Goal: Transaction & Acquisition: Purchase product/service

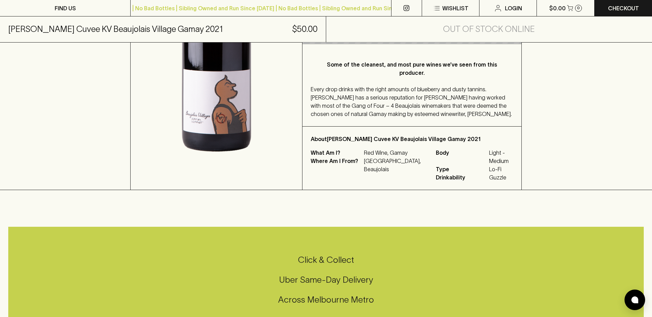
scroll to position [226, 0]
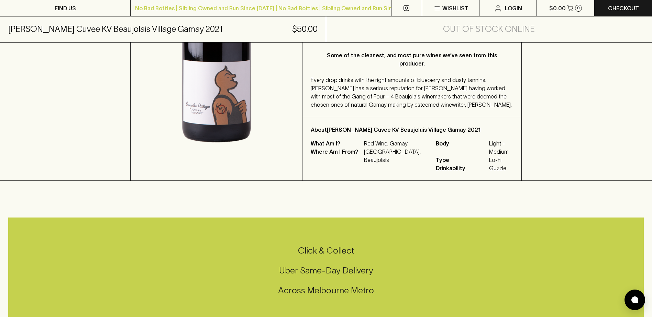
click at [387, 148] on p "[GEOGRAPHIC_DATA], Beaujolais" at bounding box center [396, 156] width 64 height 16
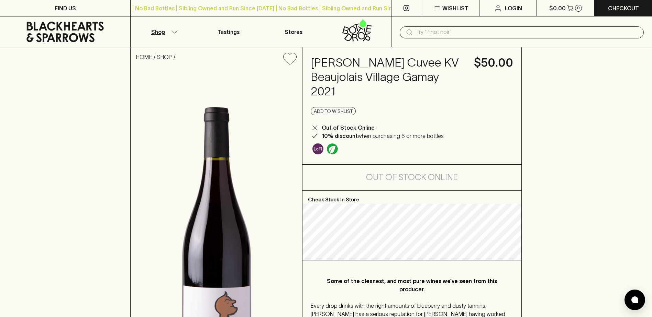
click at [175, 31] on icon "button" at bounding box center [174, 31] width 7 height 3
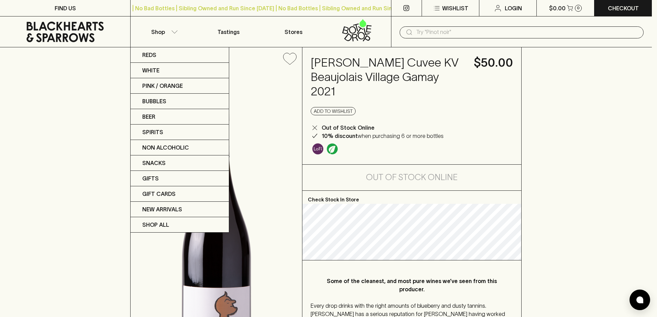
click at [220, 30] on div at bounding box center [328, 158] width 657 height 317
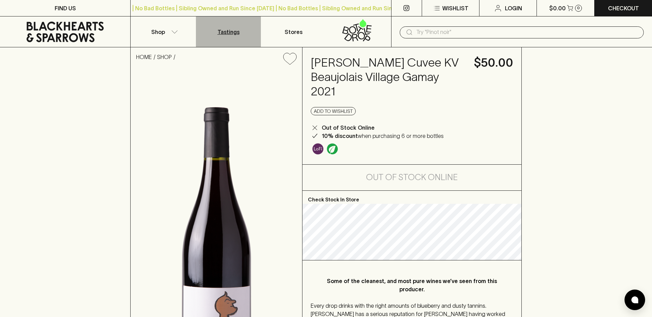
click at [234, 28] on p "Tastings" at bounding box center [229, 32] width 22 height 8
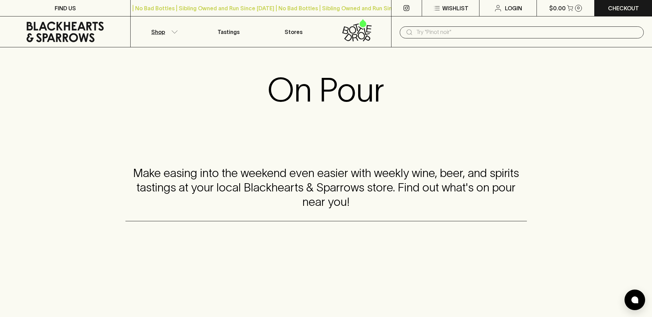
click at [176, 29] on button "Shop" at bounding box center [163, 31] width 65 height 31
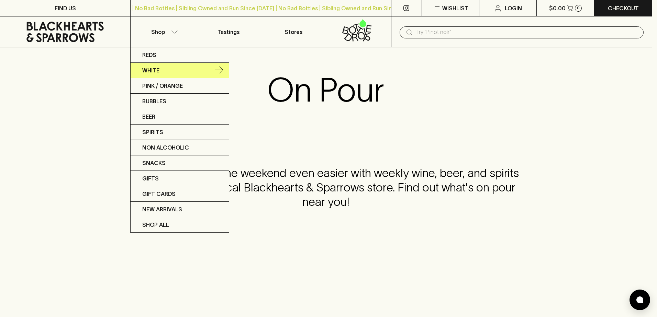
click at [155, 69] on p "White" at bounding box center [150, 70] width 17 height 8
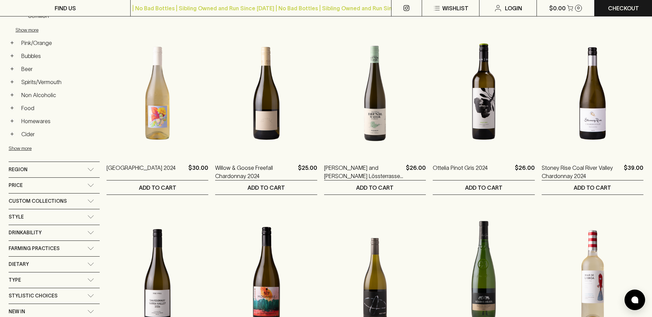
scroll to position [296, 0]
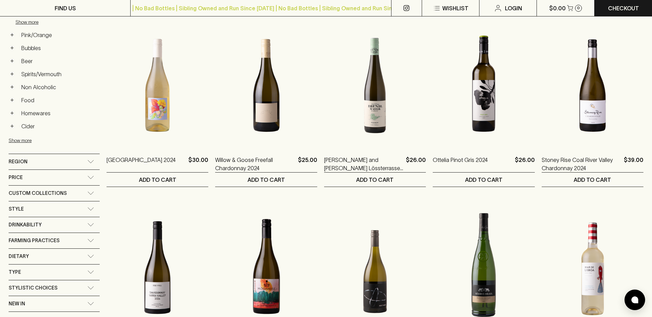
click at [90, 163] on icon at bounding box center [90, 161] width 7 height 3
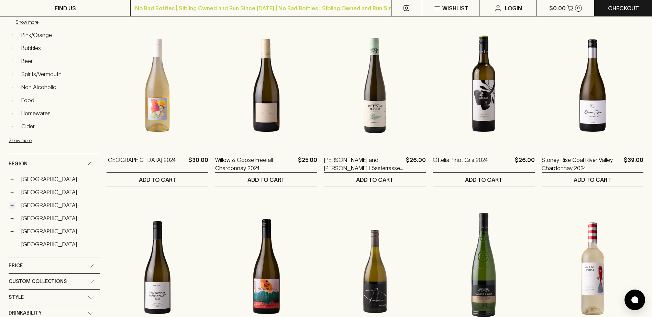
click at [13, 208] on button "+" at bounding box center [12, 205] width 7 height 7
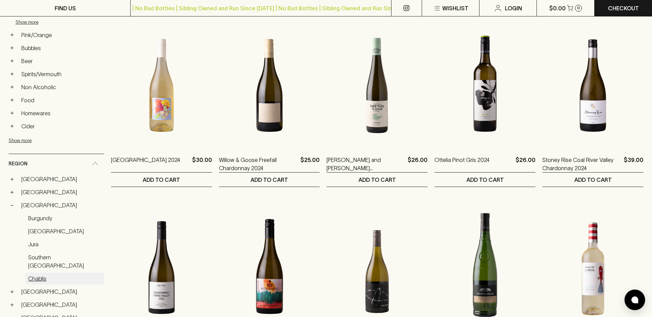
click at [39, 276] on link "Chablis" at bounding box center [64, 279] width 79 height 12
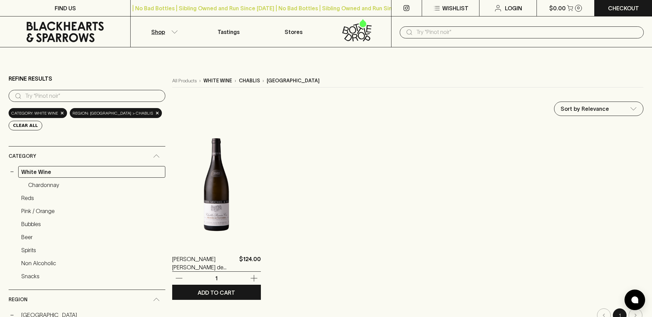
click at [185, 214] on img at bounding box center [216, 185] width 89 height 120
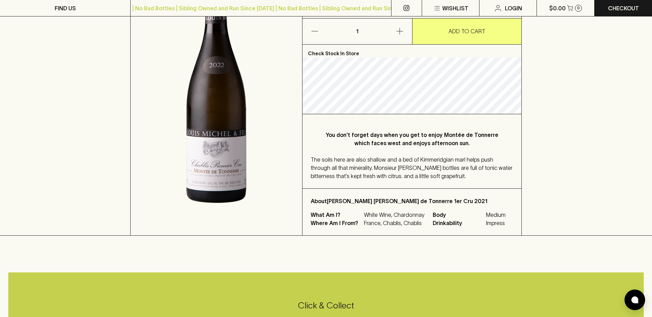
scroll to position [57, 0]
